Goal: Task Accomplishment & Management: Complete application form

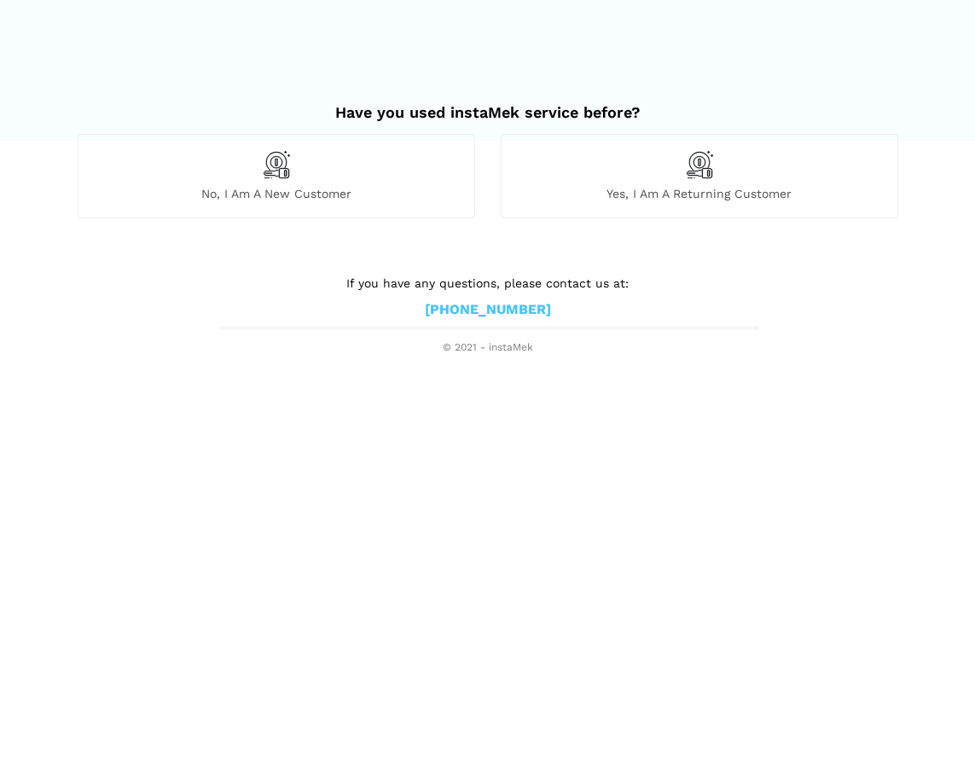
click at [396, 148] on div "No, I am a new customer" at bounding box center [277, 176] width 398 height 84
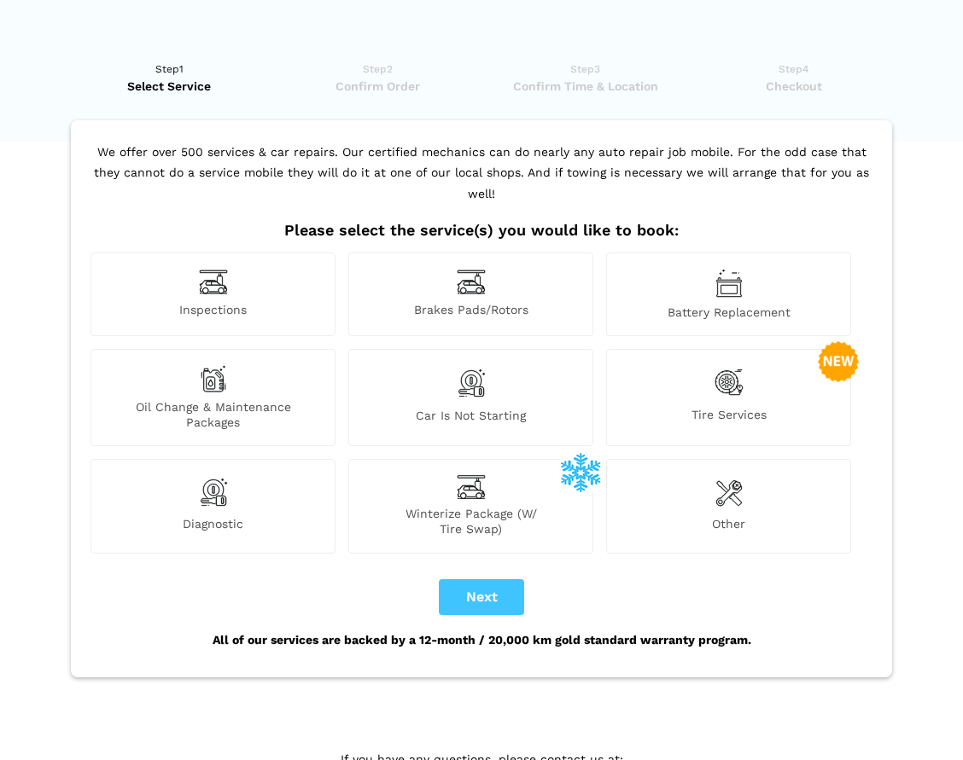
click at [428, 302] on span "Brakes Pads/Rotors" at bounding box center [470, 311] width 243 height 18
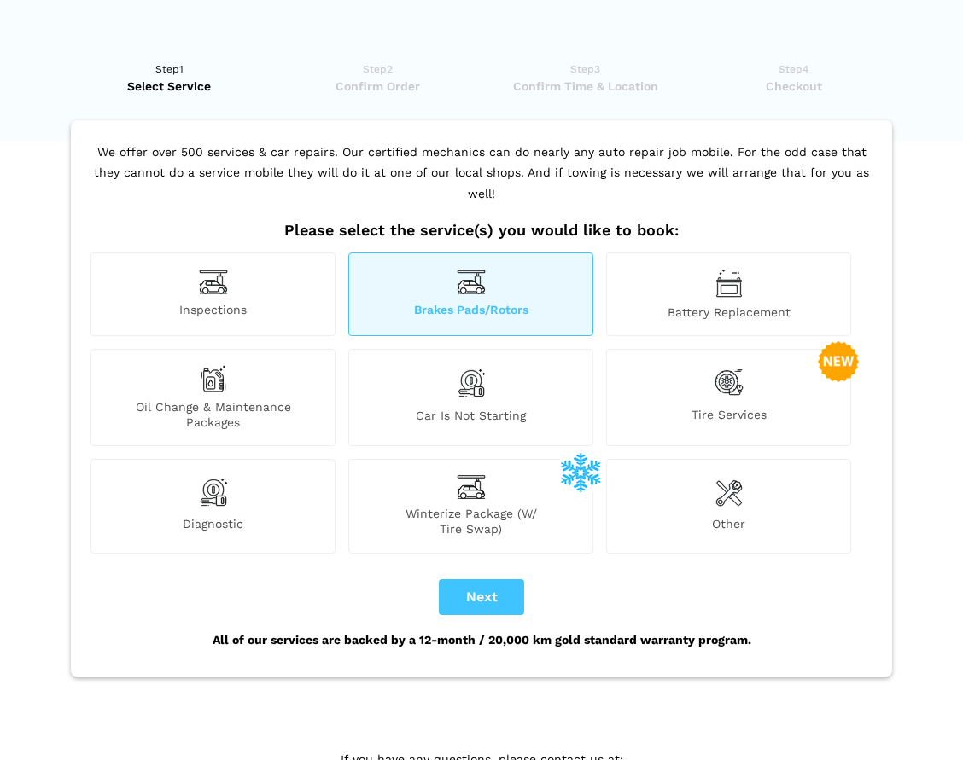
click at [730, 516] on span "Other" at bounding box center [728, 526] width 243 height 20
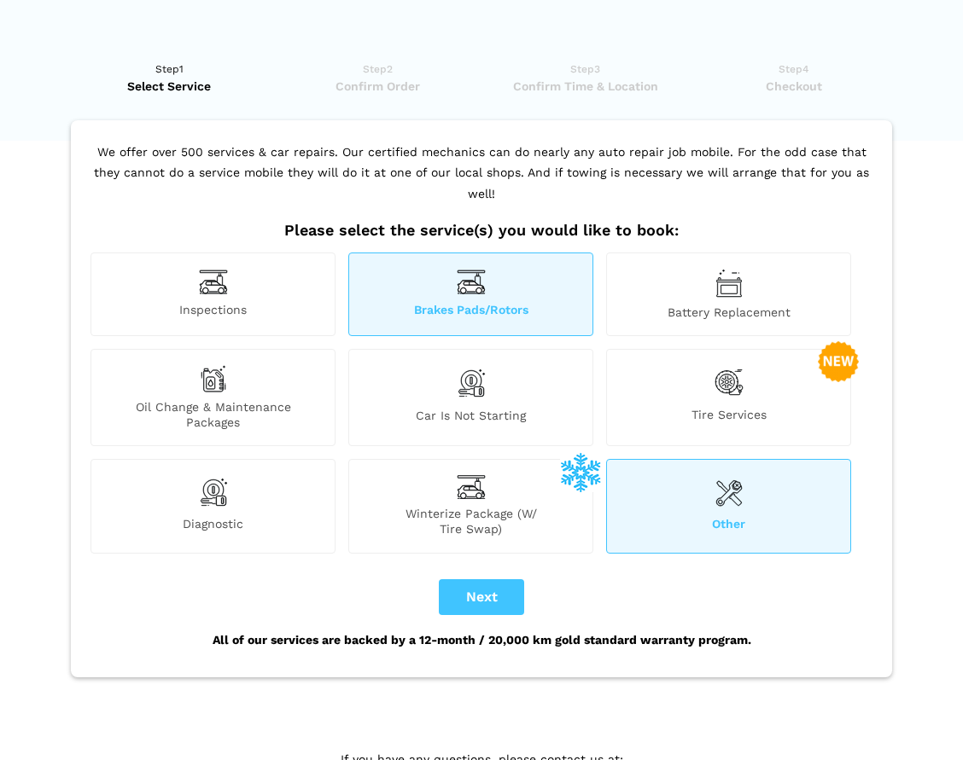
click at [486, 580] on button "Next" at bounding box center [481, 597] width 85 height 36
checkbox input "true"
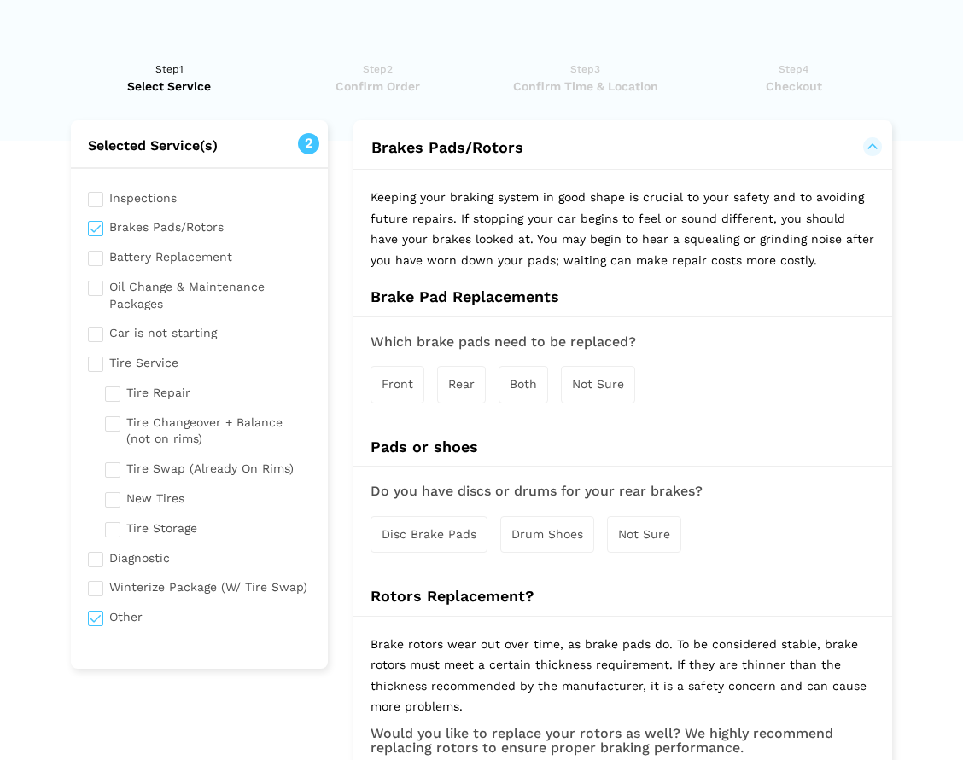
click at [510, 387] on div "Both" at bounding box center [522, 384] width 49 height 37
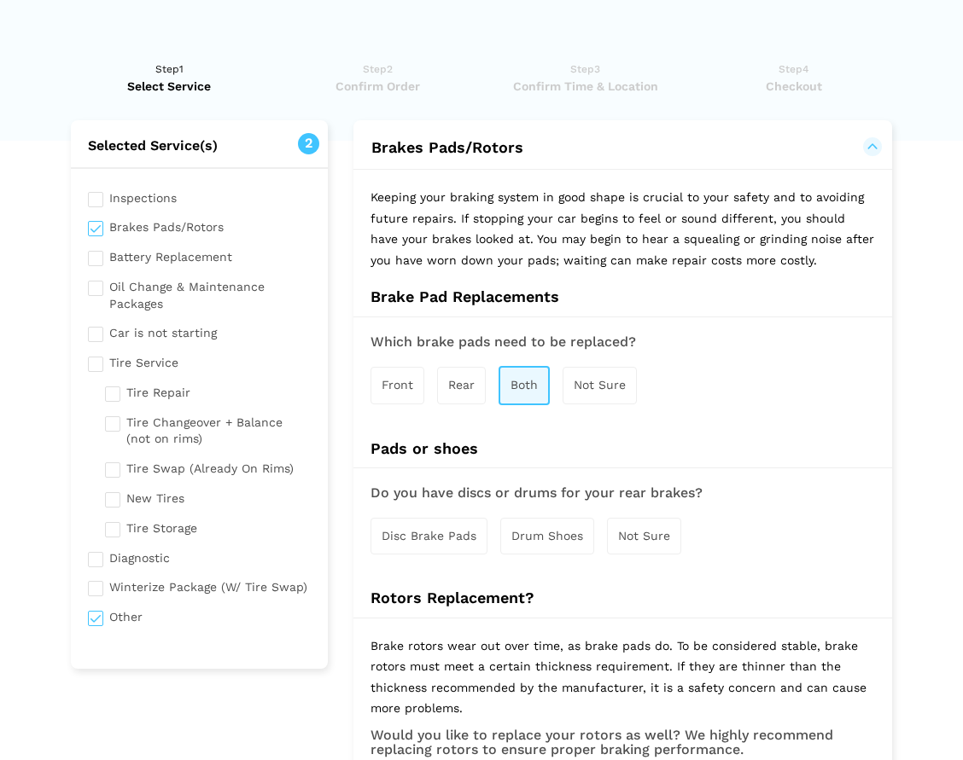
click at [636, 544] on div "Not Sure" at bounding box center [644, 536] width 74 height 37
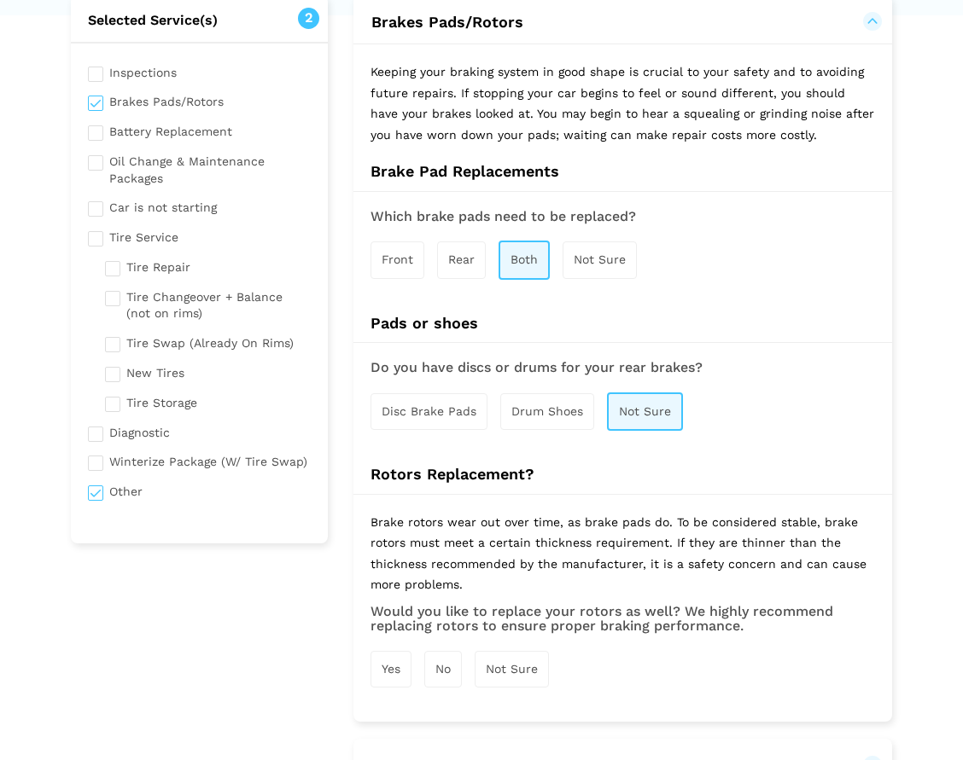
scroll to position [176, 0]
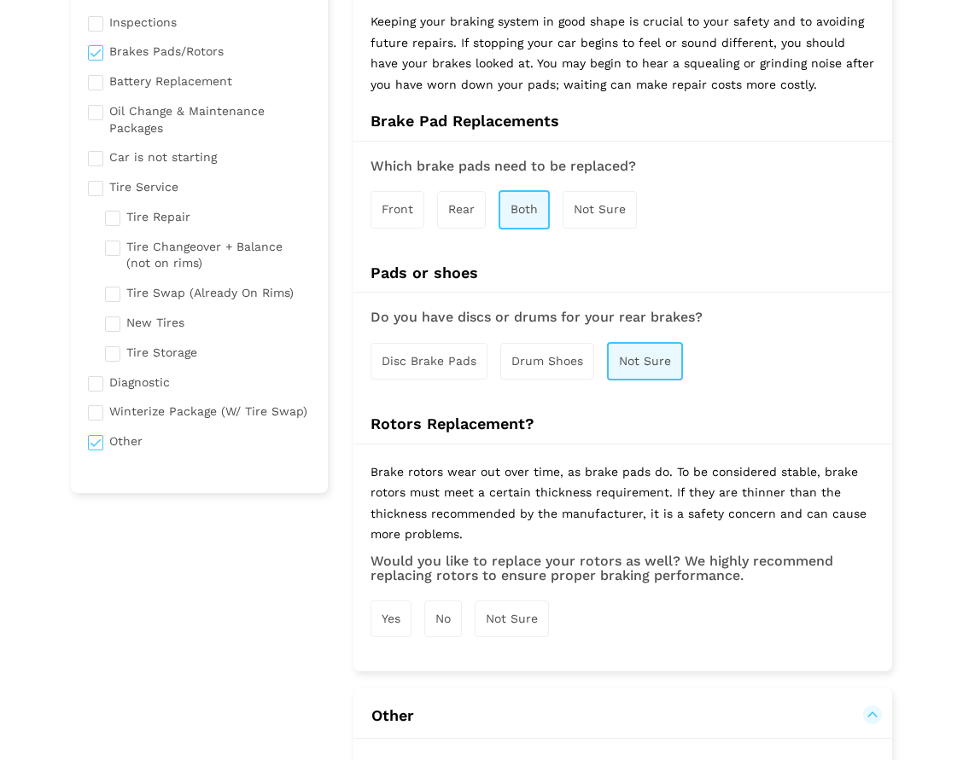
click at [505, 613] on span "Not Sure" at bounding box center [512, 619] width 52 height 14
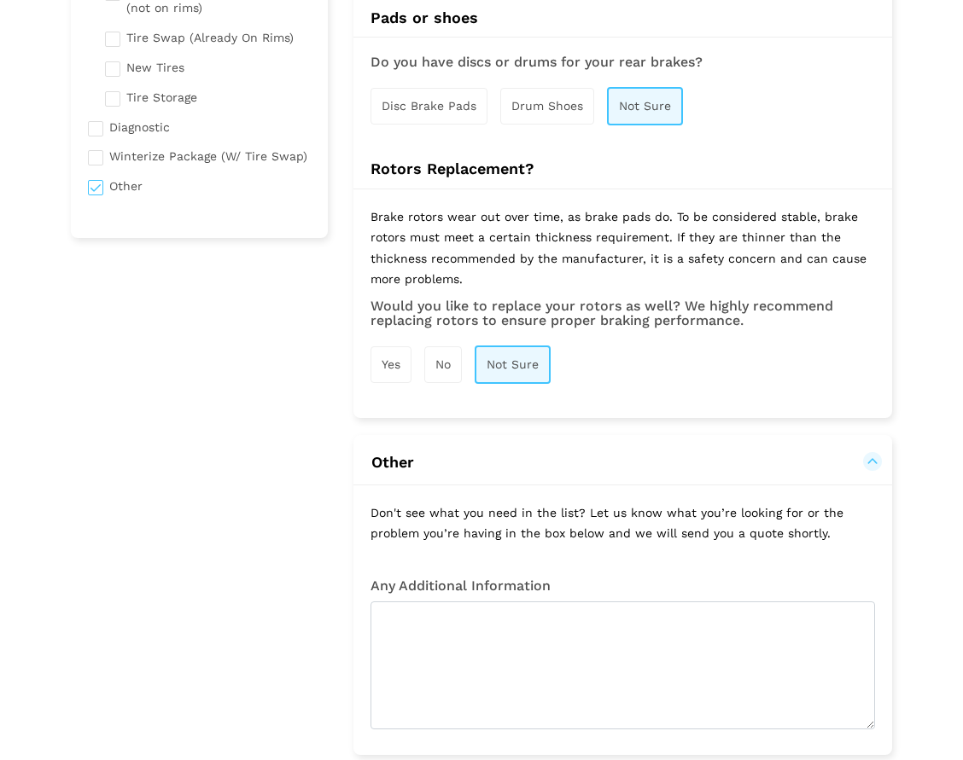
scroll to position [679, 0]
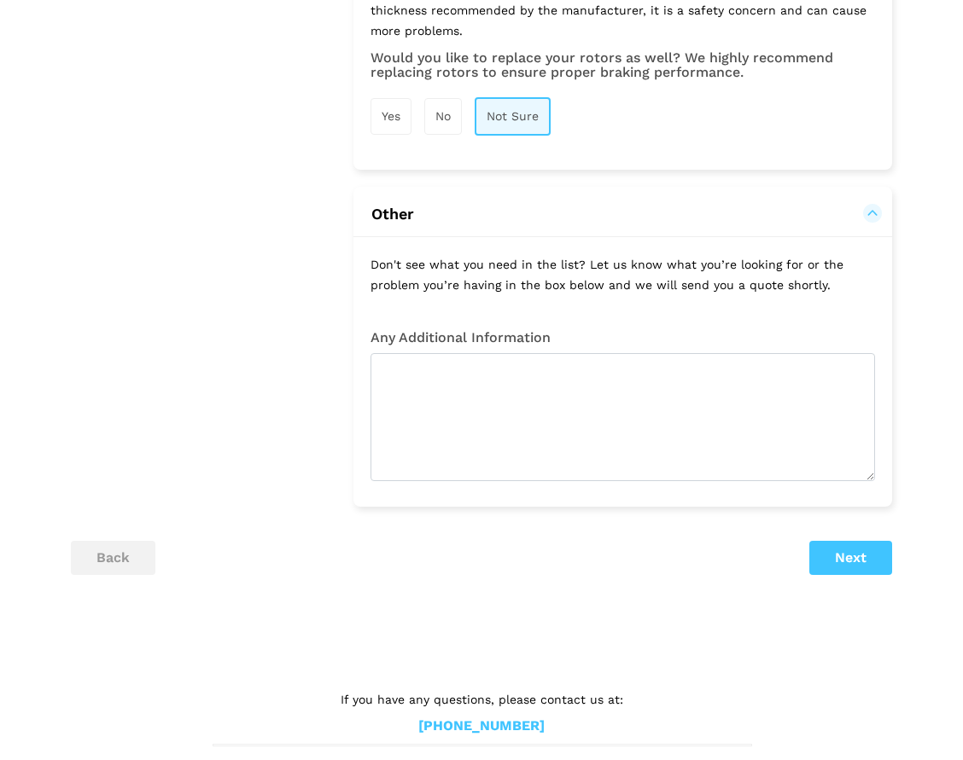
click at [848, 557] on button "Next" at bounding box center [850, 558] width 83 height 34
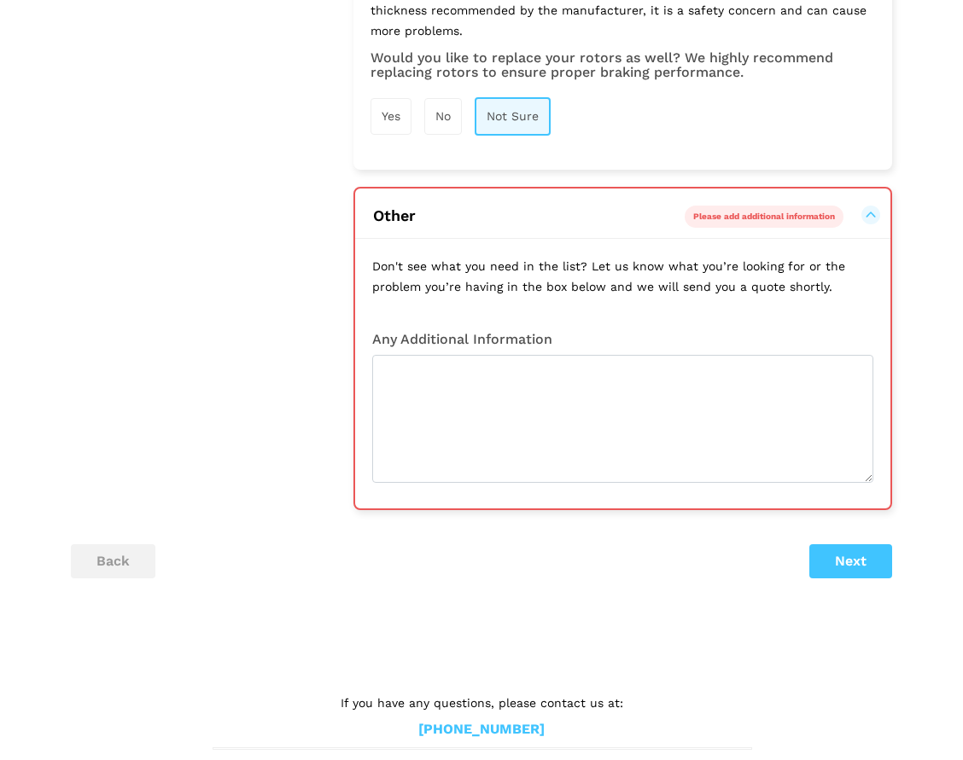
scroll to position [683, 0]
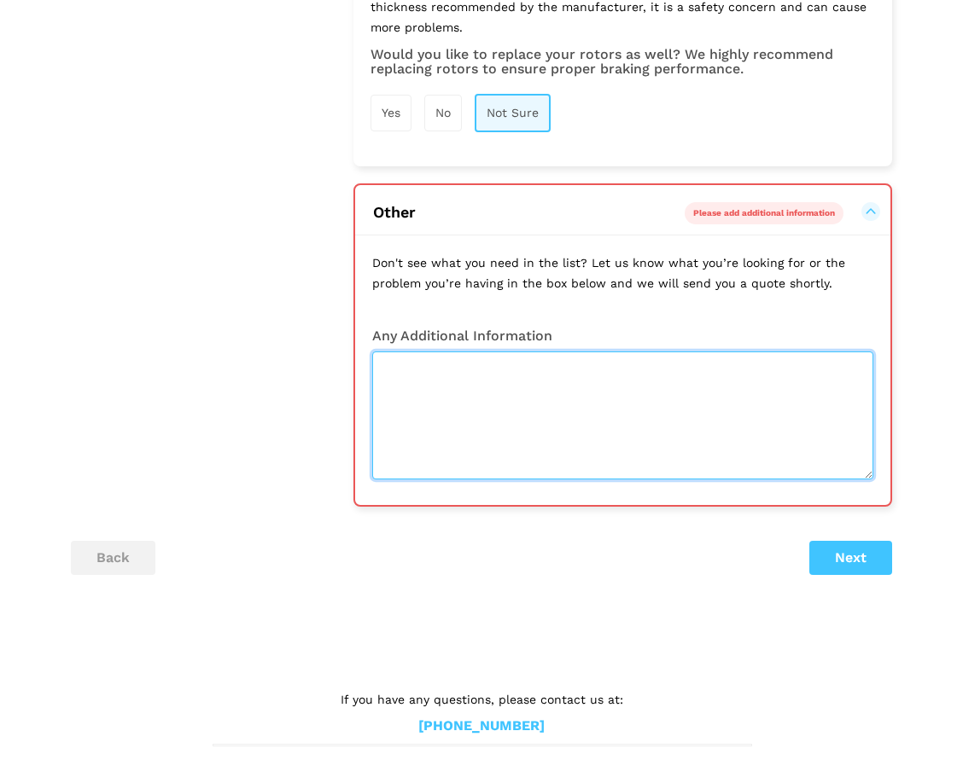
click at [636, 411] on textarea at bounding box center [622, 416] width 501 height 128
type textarea "b"
type textarea "a"
type textarea "All three break light not coming on"
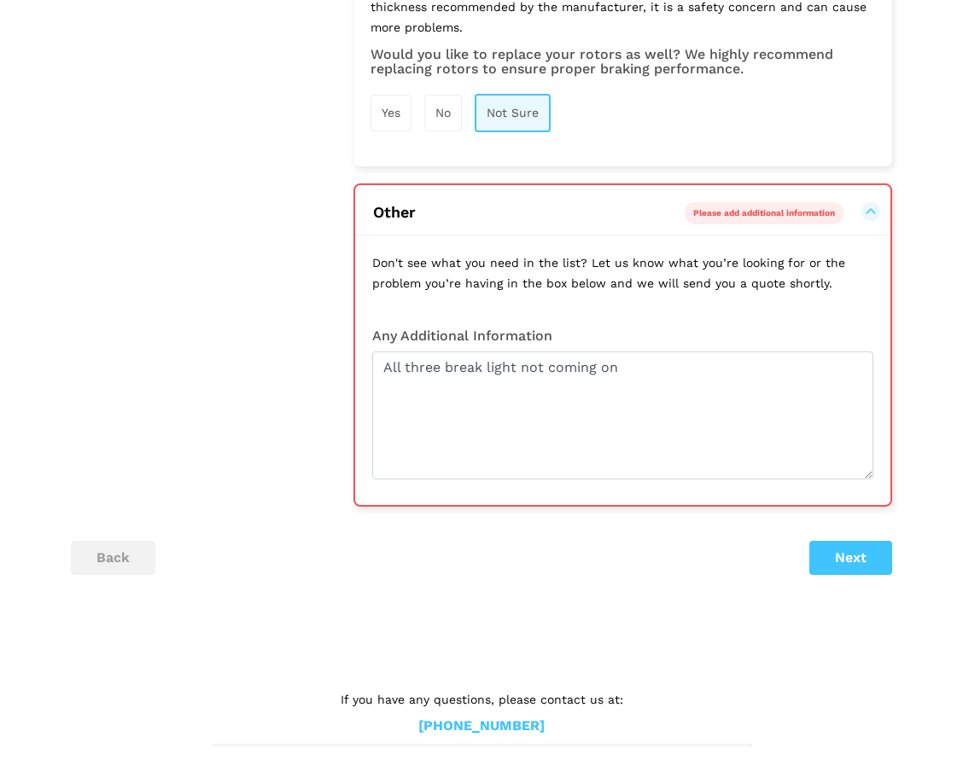
click at [840, 544] on button "Next" at bounding box center [850, 558] width 83 height 34
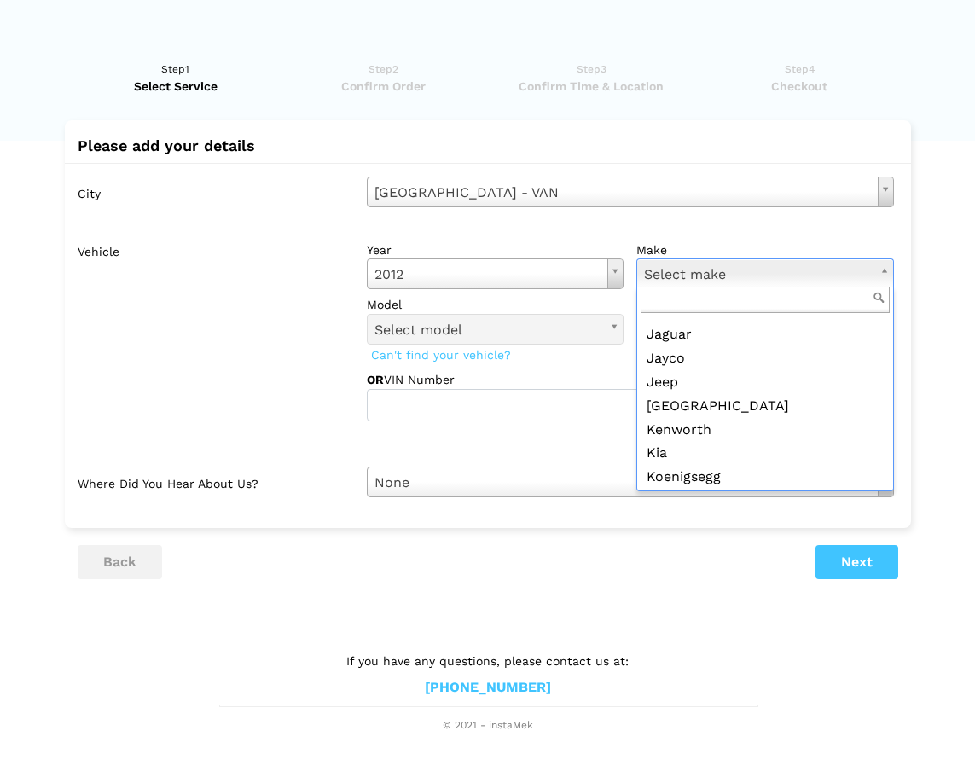
scroll to position [845, 0]
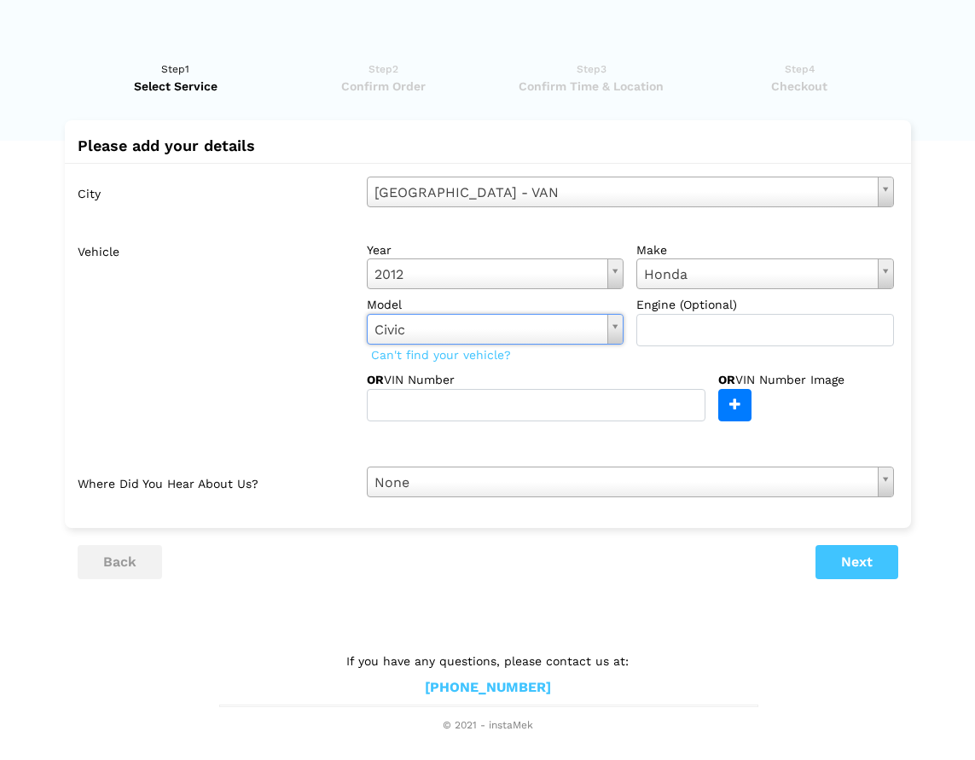
click at [838, 553] on button "Next" at bounding box center [857, 562] width 83 height 34
